Goal: Information Seeking & Learning: Check status

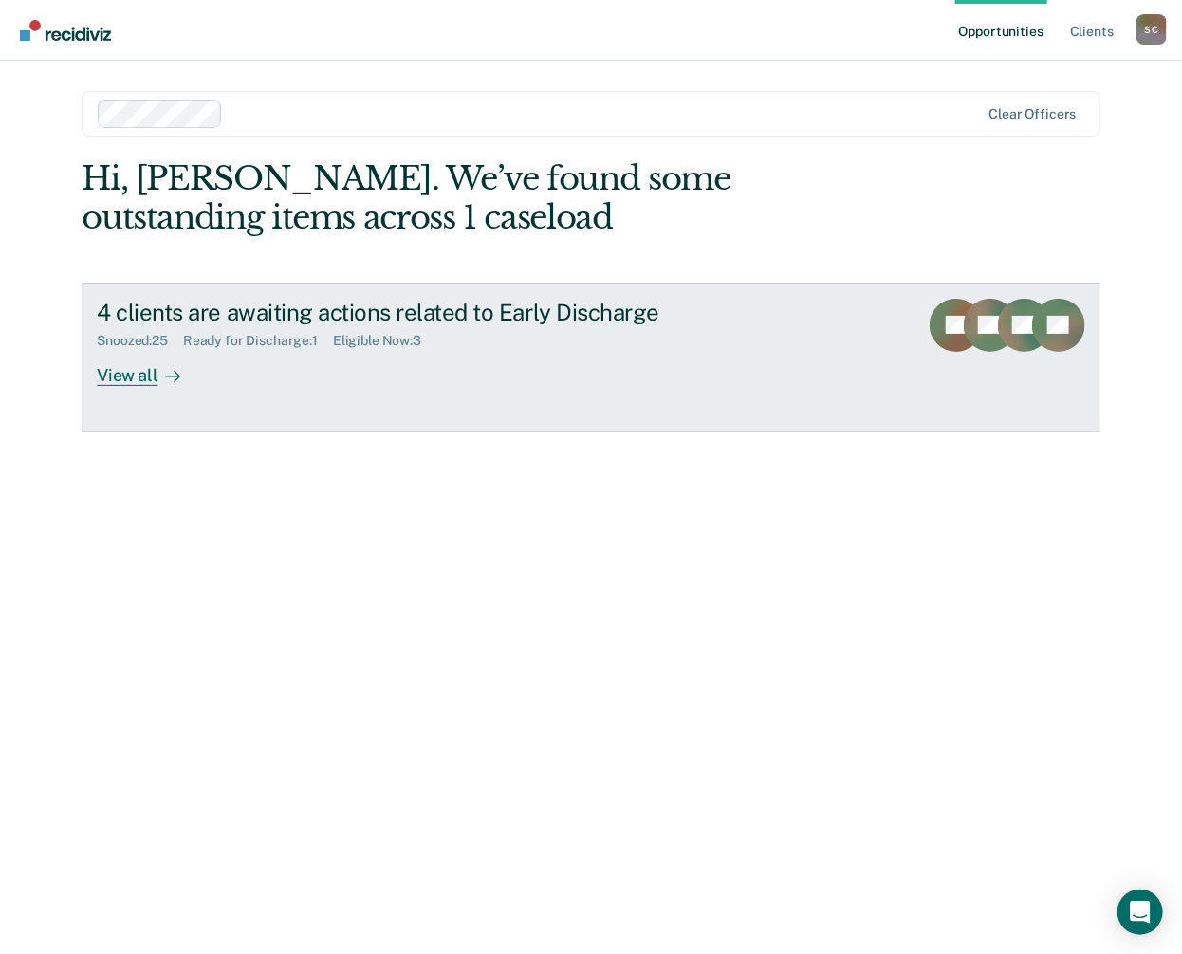
click at [381, 339] on div "Eligible Now : 3" at bounding box center [384, 341] width 103 height 16
